Goal: Check status: Check status

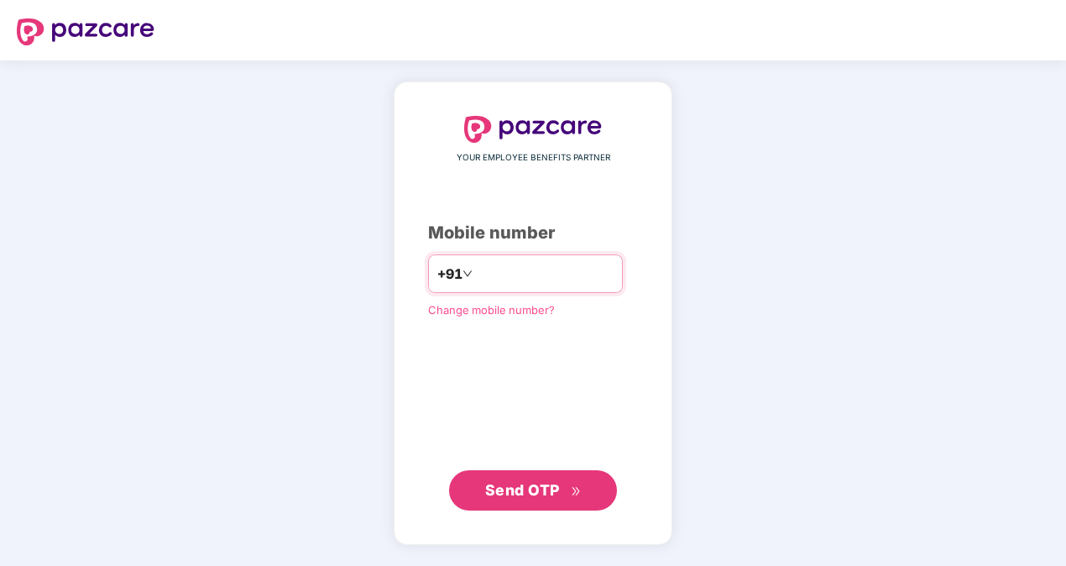
click at [556, 273] on input "number" at bounding box center [545, 273] width 138 height 27
click at [476, 271] on input "**********" at bounding box center [545, 273] width 138 height 27
type input "**********"
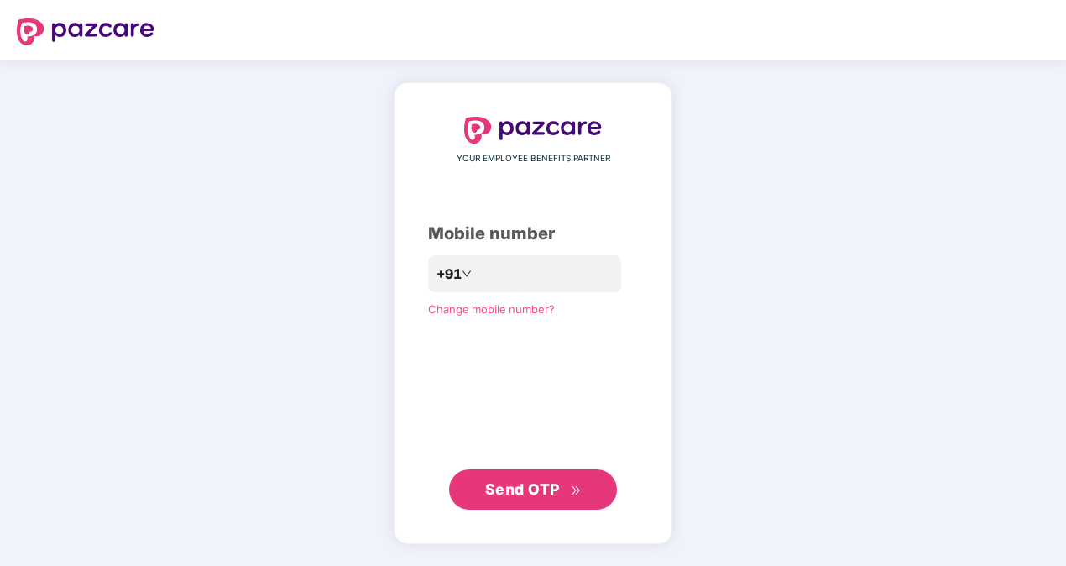
click at [537, 489] on span "Send OTP" at bounding box center [522, 489] width 75 height 18
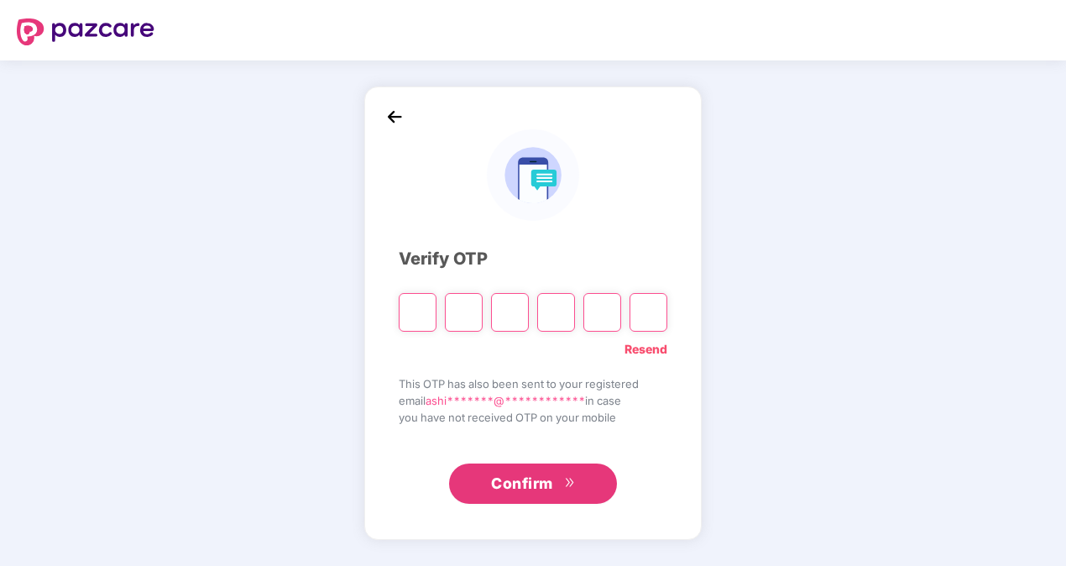
type input "*"
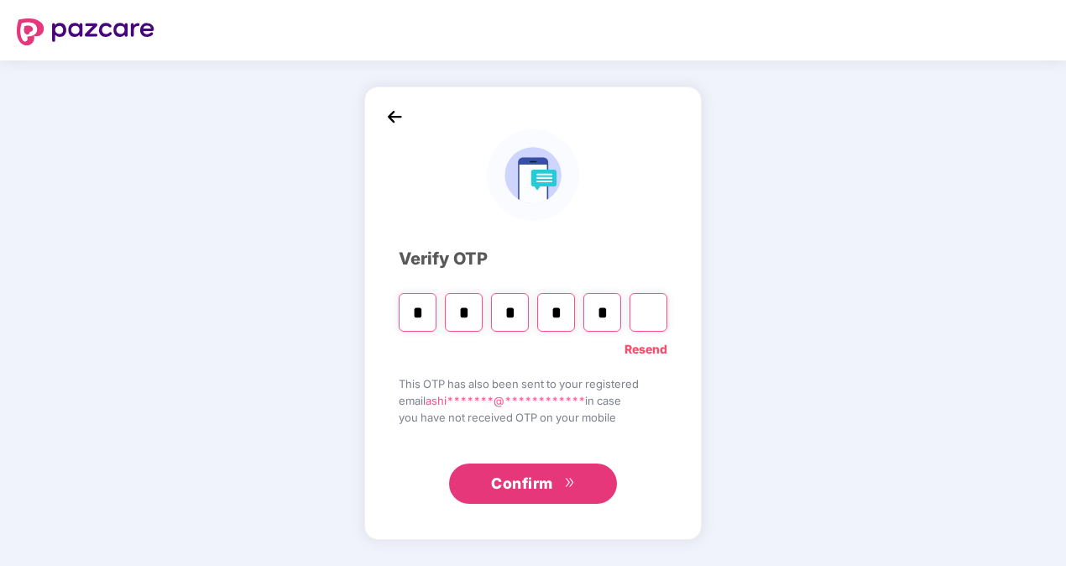
type input "*"
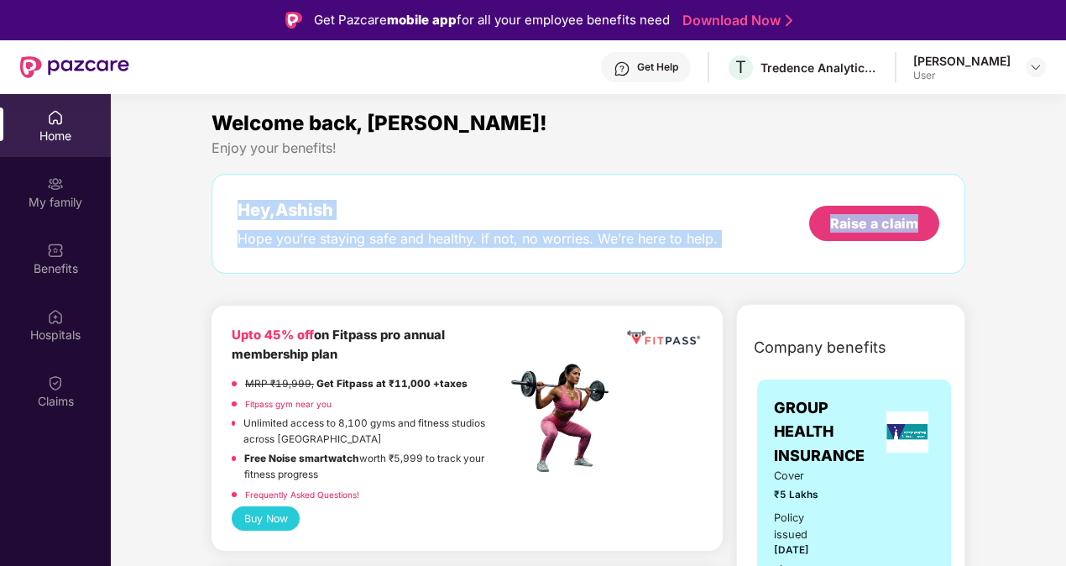
drag, startPoint x: 1063, startPoint y: 156, endPoint x: 1063, endPoint y: 270, distance: 113.4
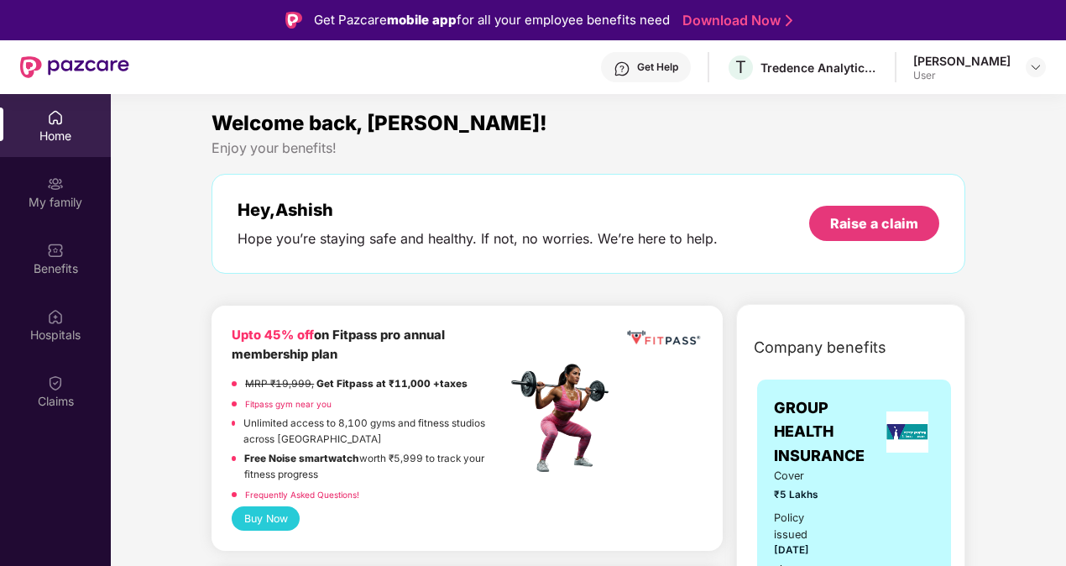
drag, startPoint x: 1063, startPoint y: 270, endPoint x: 1018, endPoint y: 107, distance: 168.3
click at [1018, 107] on section "Welcome back, [PERSON_NAME]! Enjoy your benefits! Hey, [PERSON_NAME] Hope you’r…" at bounding box center [589, 377] width 956 height 566
click at [71, 182] on div "My family" at bounding box center [55, 191] width 111 height 63
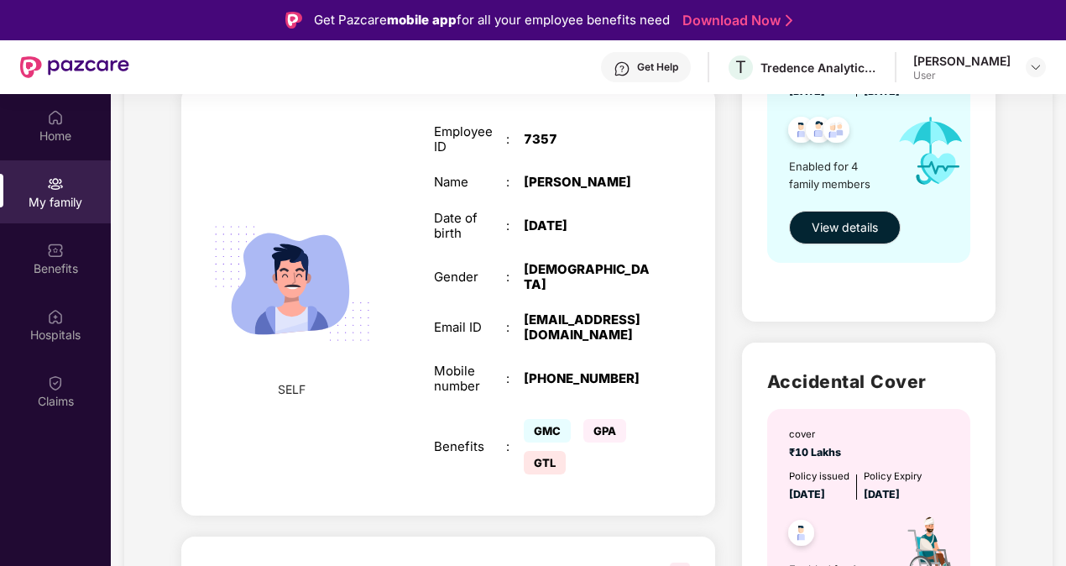
scroll to position [281, 0]
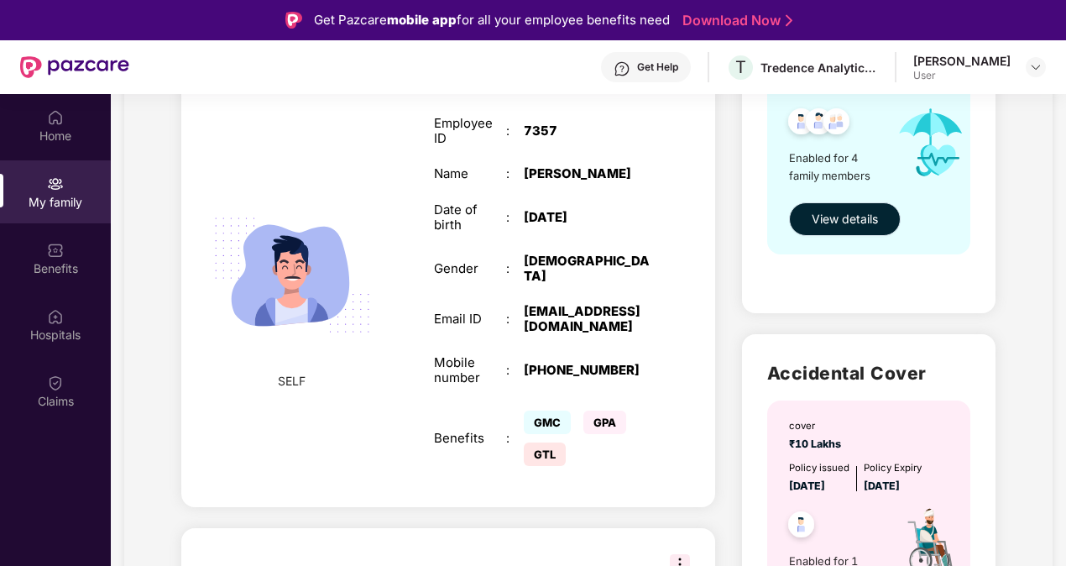
click at [835, 212] on span "View details" at bounding box center [845, 219] width 66 height 18
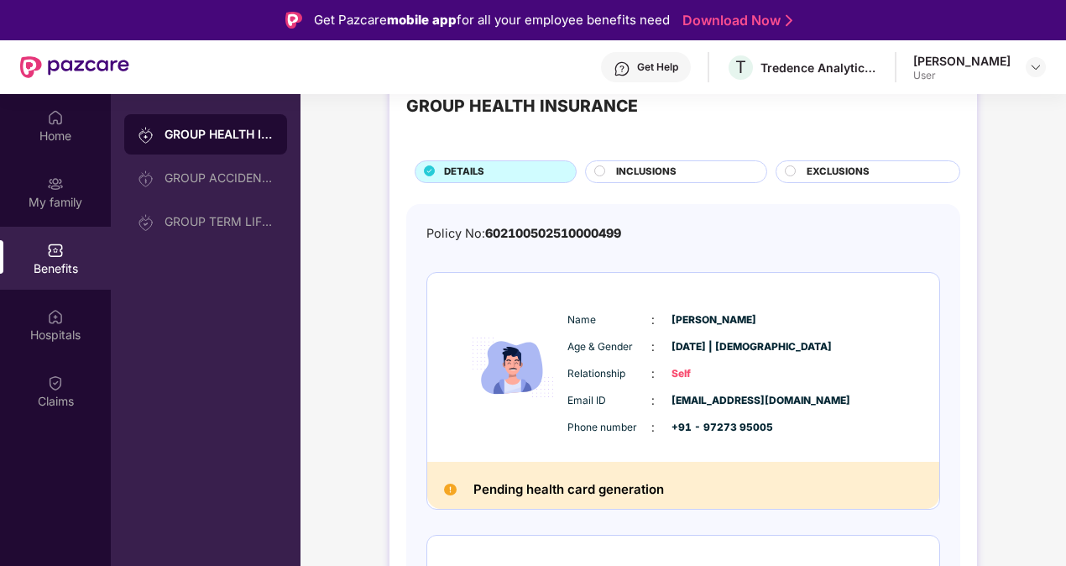
scroll to position [48, 0]
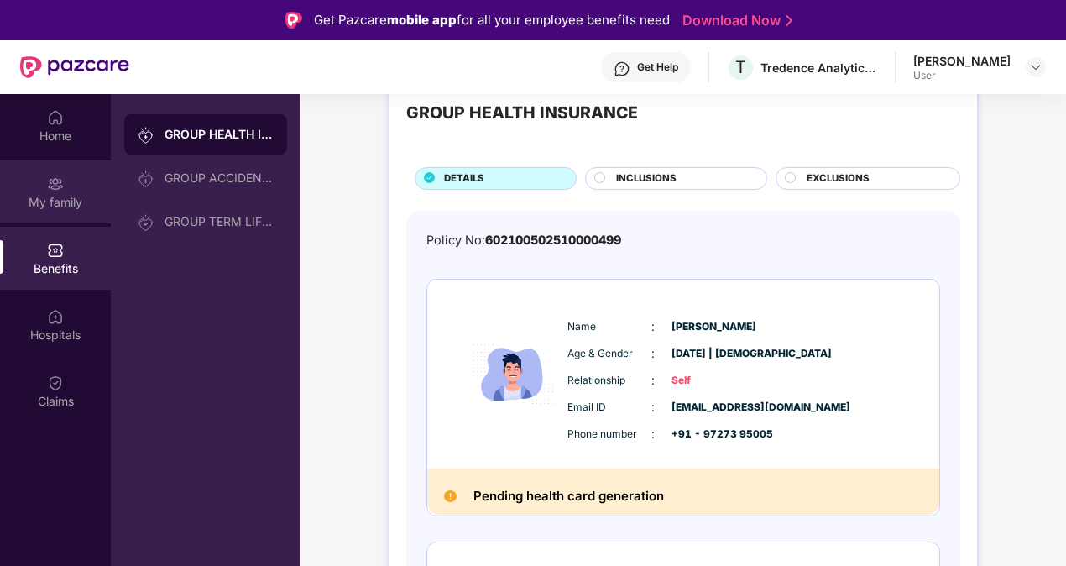
click at [60, 183] on img at bounding box center [55, 183] width 17 height 17
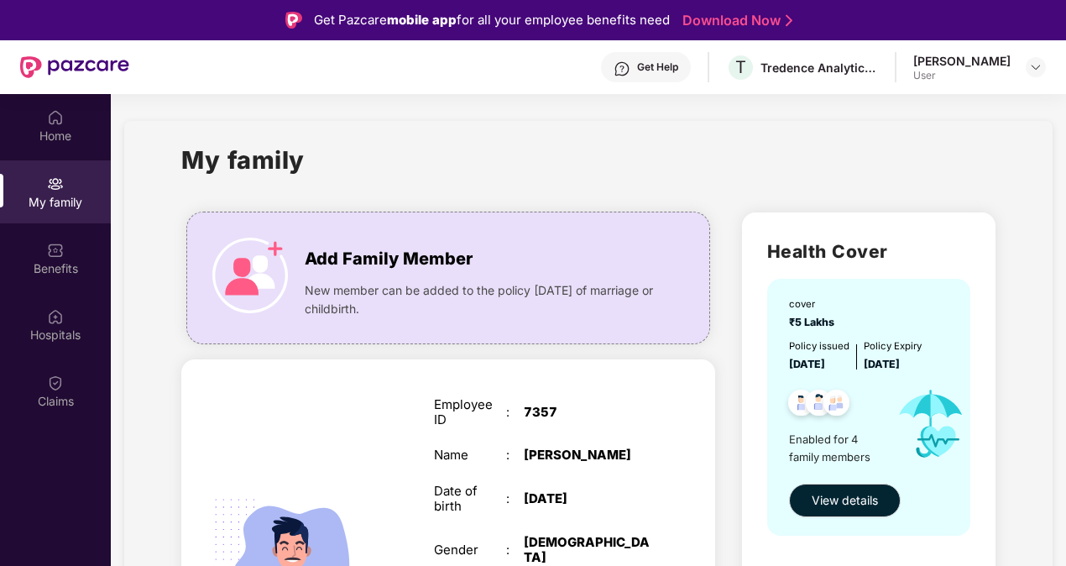
scroll to position [94, 0]
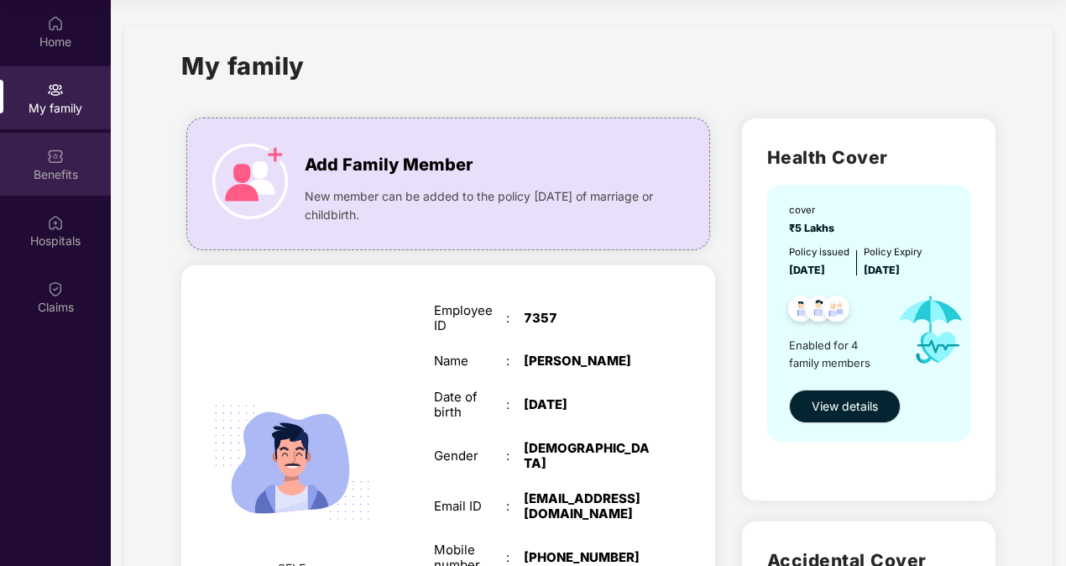
click at [37, 178] on div "Benefits" at bounding box center [55, 174] width 111 height 17
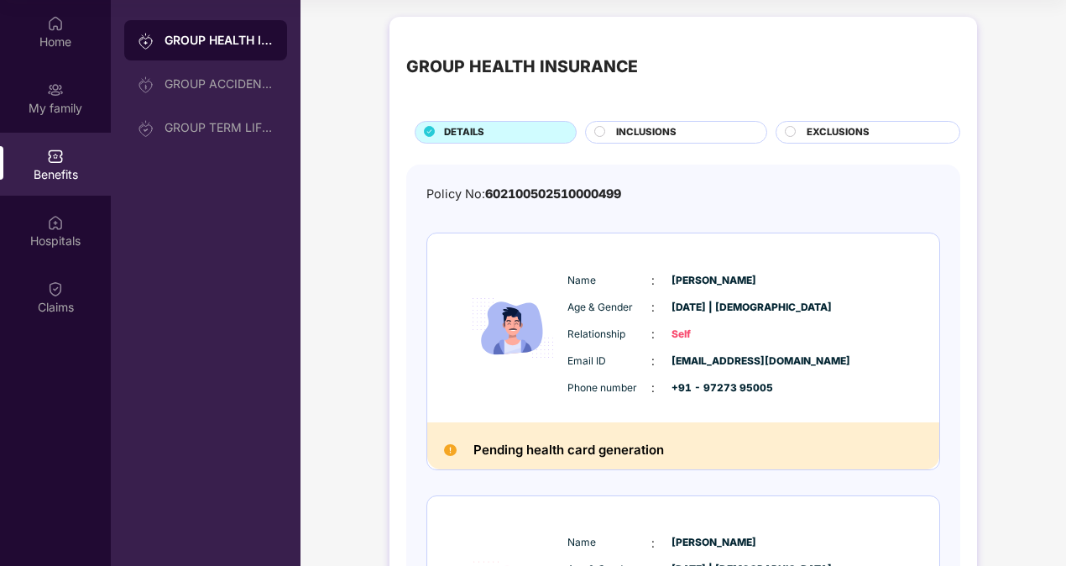
click at [18, 64] on div "Home My family Benefits Hospitals Claims" at bounding box center [55, 166] width 111 height 332
click at [76, 34] on div "Home" at bounding box center [55, 42] width 111 height 17
